Goal: Check status: Check status

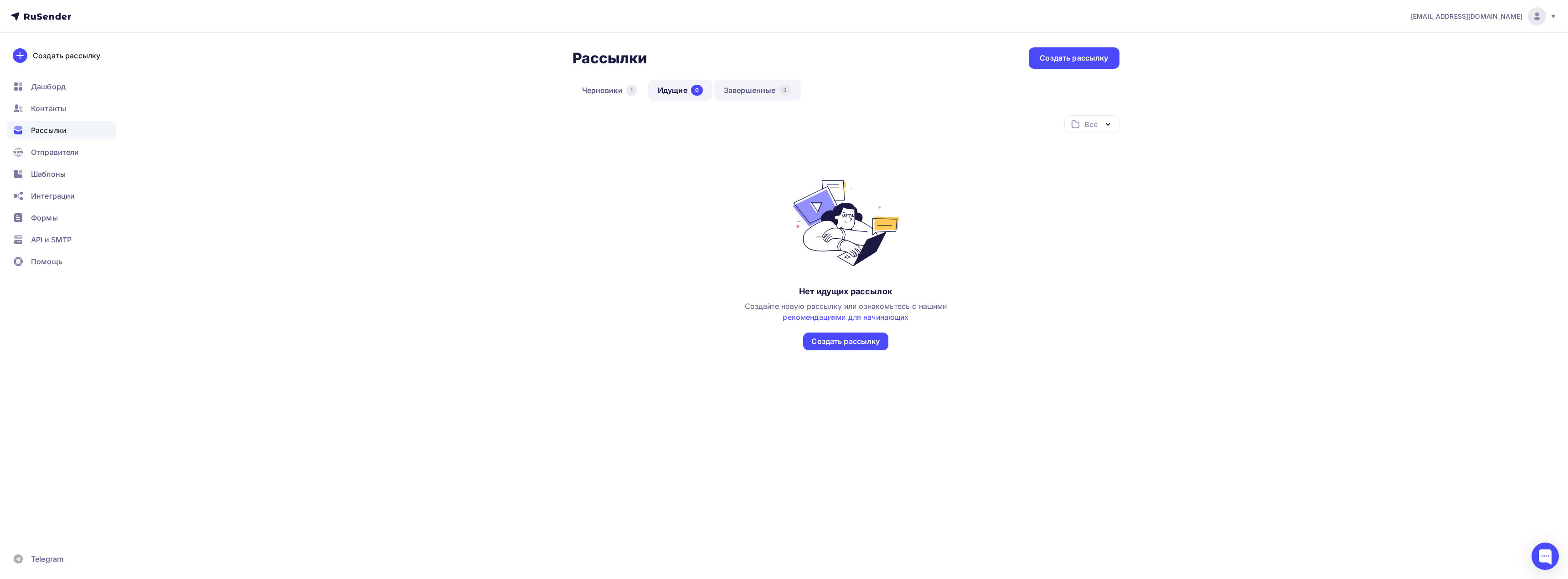
click at [752, 91] on link "Завершенные 3" at bounding box center [757, 90] width 87 height 21
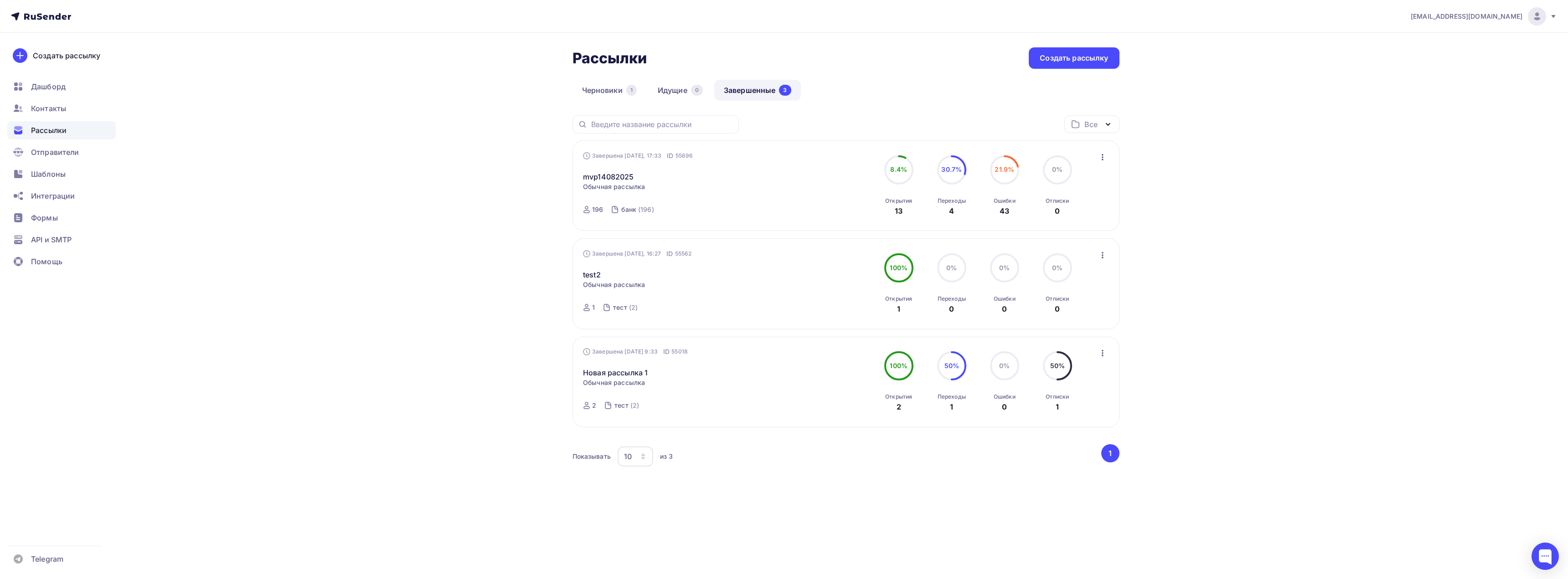
click at [838, 446] on div "Показывать 10 10 20 50 100 из 3" at bounding box center [836, 456] width 527 height 21
click at [1100, 123] on div "Все" at bounding box center [1092, 123] width 55 height 17
click at [372, 183] on div "[EMAIL_ADDRESS][DOMAIN_NAME] Аккаунт Тарифы Выйти Создать рассылку [GEOGRAPHIC_…" at bounding box center [784, 268] width 1568 height 537
